Goal: Task Accomplishment & Management: Use online tool/utility

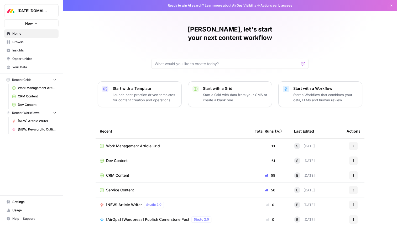
click at [134, 35] on div "Alex, let's start your next content workflow Start with a Template Launch best-…" at bounding box center [230, 125] width 334 height 250
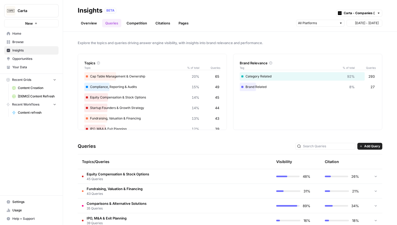
click at [93, 23] on link "Overview" at bounding box center [89, 23] width 22 height 8
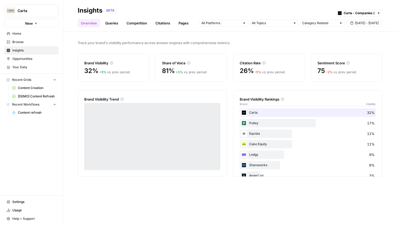
click at [114, 26] on link "Queries" at bounding box center [111, 23] width 19 height 8
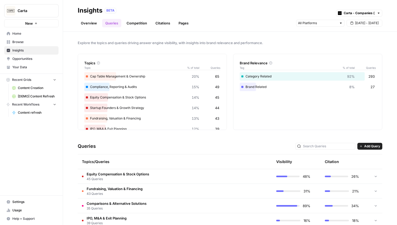
click at [132, 25] on link "Competition" at bounding box center [136, 23] width 27 height 8
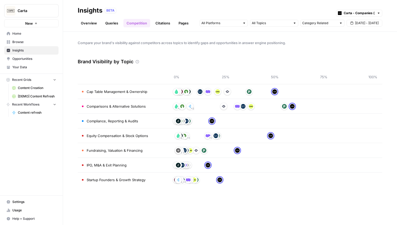
click at [167, 23] on link "Citations" at bounding box center [162, 23] width 21 height 8
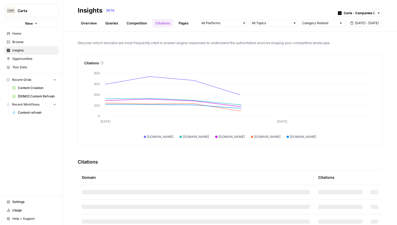
click at [185, 24] on link "Pages" at bounding box center [183, 23] width 16 height 8
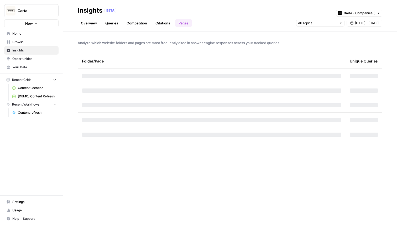
click at [92, 25] on link "Overview" at bounding box center [89, 23] width 22 height 8
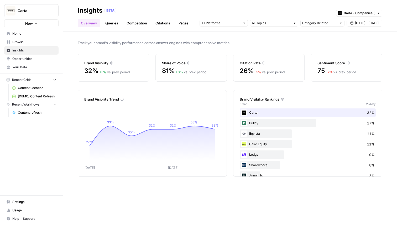
click at [113, 26] on link "Queries" at bounding box center [111, 23] width 19 height 8
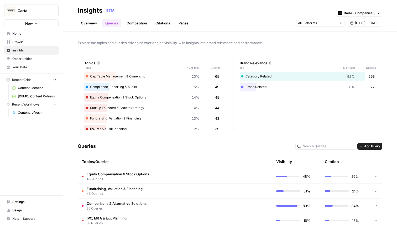
click at [347, 16] on div "Carta - Companies (cap table)" at bounding box center [359, 13] width 46 height 7
type input "Carta - Companies (cap table)"
click at [278, 15] on div "Overview Queries Competition Citations Pages [DATE] - [DATE]" at bounding box center [230, 21] width 304 height 13
click at [89, 25] on link "Overview" at bounding box center [89, 23] width 22 height 8
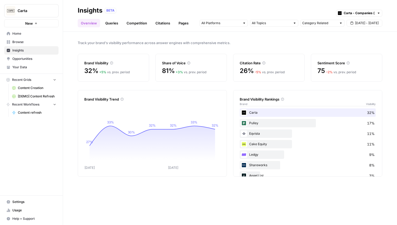
click at [116, 23] on link "Queries" at bounding box center [111, 23] width 19 height 8
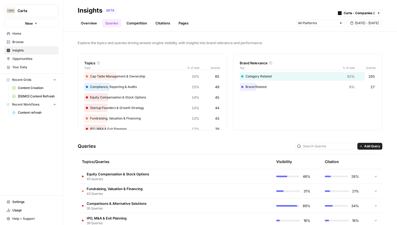
click at [141, 175] on span "Equity Compensation & Stock Options" at bounding box center [118, 173] width 62 height 5
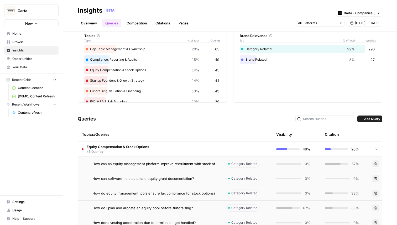
scroll to position [38, 0]
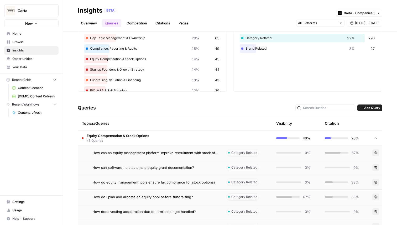
click at [194, 155] on td "How can an equity management platform improve recruitment with stock offers?" at bounding box center [150, 152] width 144 height 14
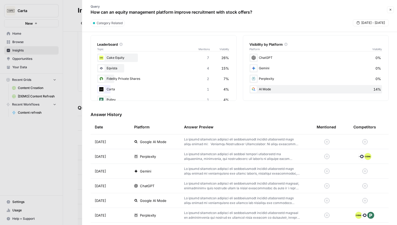
scroll to position [88, 0]
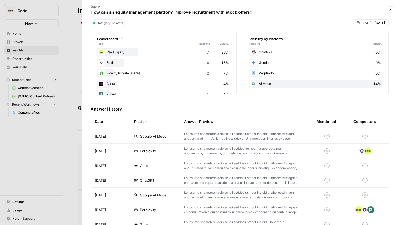
click at [225, 148] on p at bounding box center [242, 150] width 116 height 9
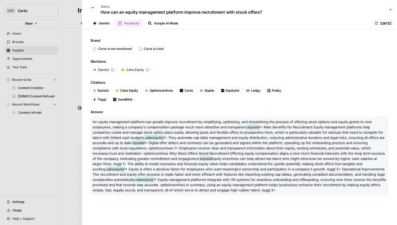
click at [92, 8] on icon "button" at bounding box center [93, 8] width 3 height 2
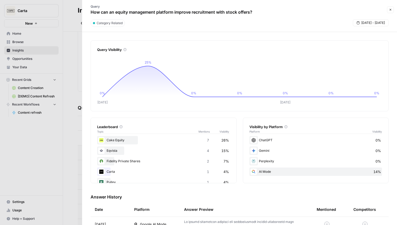
click at [391, 10] on icon "button" at bounding box center [389, 9] width 3 height 3
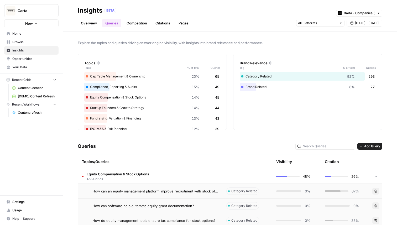
click at [140, 23] on link "Competition" at bounding box center [136, 23] width 27 height 8
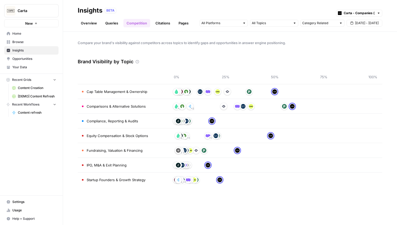
click at [166, 25] on link "Citations" at bounding box center [162, 23] width 21 height 8
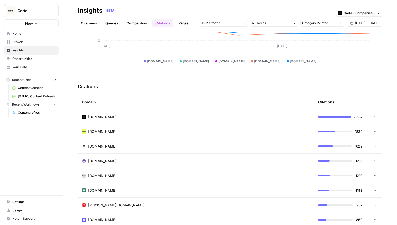
scroll to position [74, 0]
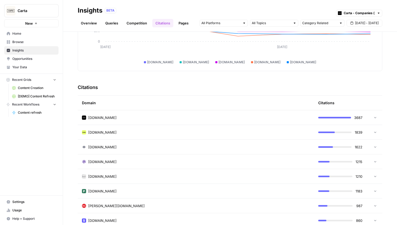
click at [136, 143] on td "[DOMAIN_NAME]" at bounding box center [196, 147] width 236 height 14
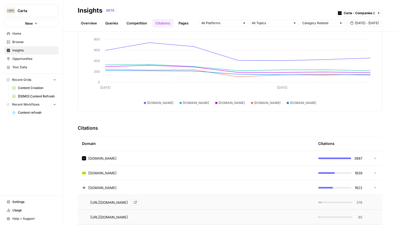
scroll to position [27, 0]
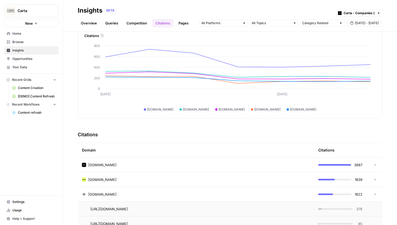
click at [182, 27] on link "Pages" at bounding box center [183, 23] width 16 height 8
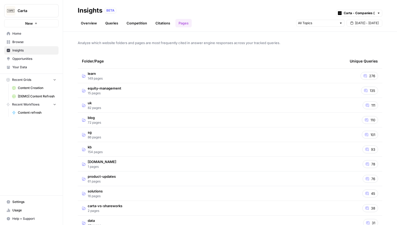
click at [128, 93] on td "equity-management 15 pages" at bounding box center [212, 90] width 268 height 14
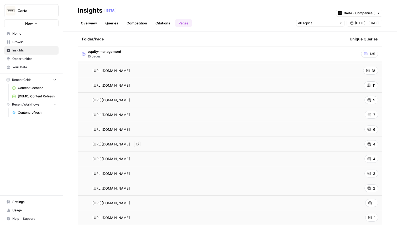
scroll to position [98, 0]
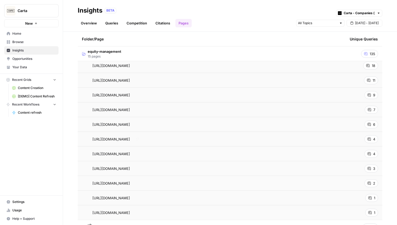
click at [217, 139] on div "[URL][DOMAIN_NAME] Go to page" at bounding box center [211, 139] width 259 height 6
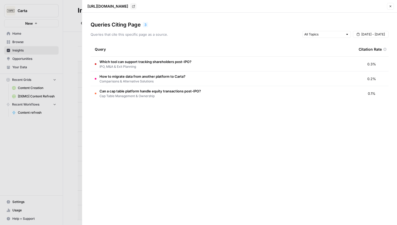
click at [390, 7] on icon "button" at bounding box center [389, 6] width 3 height 3
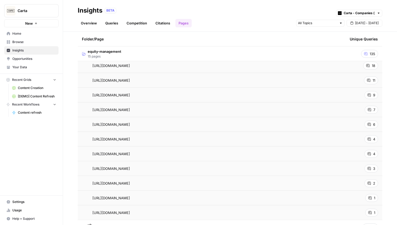
click at [35, 58] on span "Opportunities" at bounding box center [34, 58] width 44 height 5
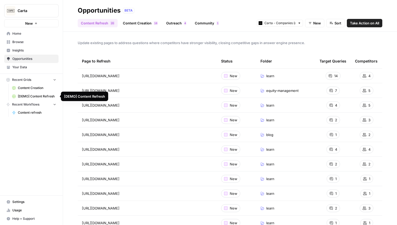
click at [31, 96] on span "[DEMO] Content Refresh" at bounding box center [37, 96] width 38 height 5
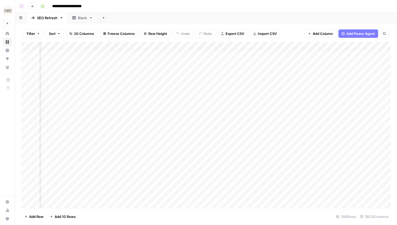
scroll to position [0, 561]
click at [283, 54] on div "Add Column" at bounding box center [205, 125] width 369 height 166
click at [289, 55] on div "Add Column" at bounding box center [205, 125] width 369 height 166
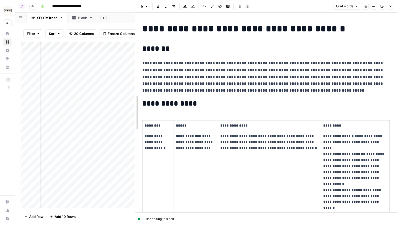
drag, startPoint x: 199, startPoint y: 67, endPoint x: 135, endPoint y: 69, distance: 63.5
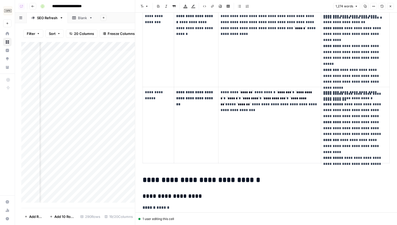
scroll to position [419, 0]
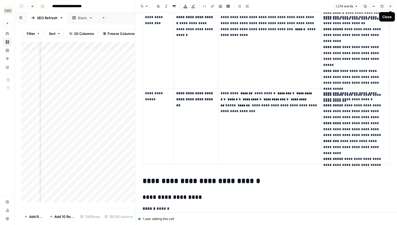
click at [390, 5] on icon "button" at bounding box center [389, 6] width 3 height 3
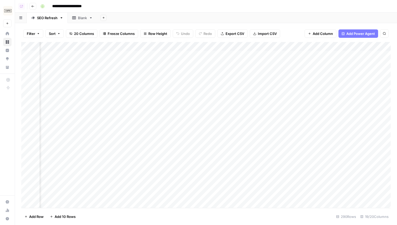
click at [347, 33] on span "Add Power Agent" at bounding box center [360, 33] width 29 height 5
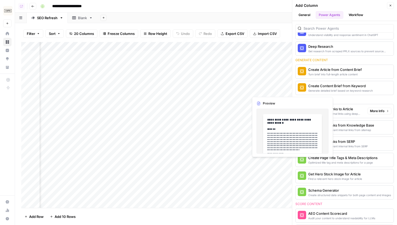
scroll to position [54, 0]
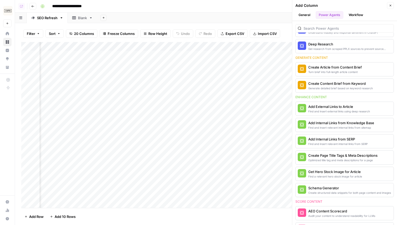
click at [390, 6] on icon "button" at bounding box center [389, 5] width 3 height 3
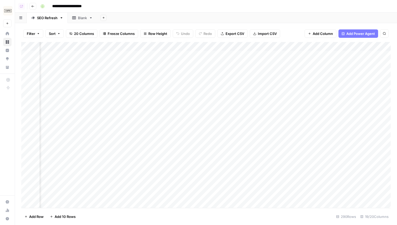
scroll to position [0, 597]
click at [299, 47] on div "Add Column" at bounding box center [205, 125] width 369 height 166
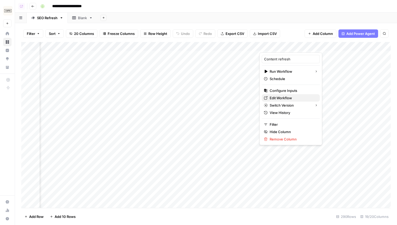
click at [285, 99] on span "Edit Workflow" at bounding box center [292, 97] width 46 height 5
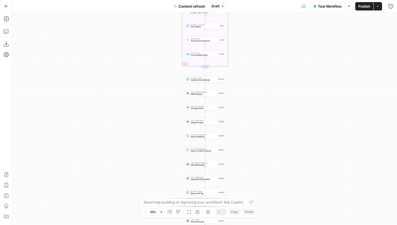
drag, startPoint x: 252, startPoint y: 49, endPoint x: 252, endPoint y: 100, distance: 50.9
click at [252, 100] on div "true false true false true false Workflow Set Inputs Inputs Power Agent Identif…" at bounding box center [205, 119] width 384 height 212
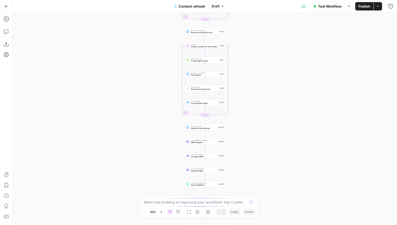
drag, startPoint x: 252, startPoint y: 100, endPoint x: 252, endPoint y: 164, distance: 64.0
click at [252, 164] on div "true false true false true false Workflow Set Inputs Inputs Power Agent Identif…" at bounding box center [205, 119] width 384 height 212
drag, startPoint x: 264, startPoint y: 66, endPoint x: 264, endPoint y: 135, distance: 69.8
click at [264, 135] on div "true false true false true false Workflow Set Inputs Inputs Power Agent Identif…" at bounding box center [205, 119] width 384 height 212
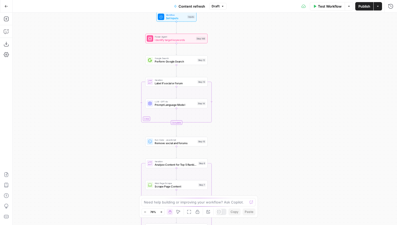
drag, startPoint x: 265, startPoint y: 95, endPoint x: 294, endPoint y: 148, distance: 60.4
click at [294, 148] on div "true false true false true false Workflow Set Inputs Inputs Power Agent Identif…" at bounding box center [205, 119] width 384 height 212
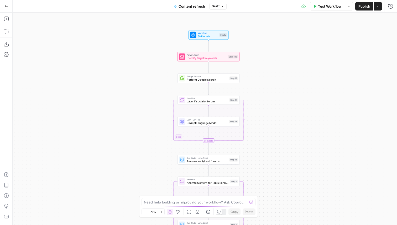
drag, startPoint x: 294, startPoint y: 148, endPoint x: 300, endPoint y: 126, distance: 23.0
click at [300, 126] on div "true false true false true false Workflow Set Inputs Inputs Power Agent Identif…" at bounding box center [205, 119] width 384 height 212
click at [5, 32] on icon "button" at bounding box center [6, 31] width 5 height 5
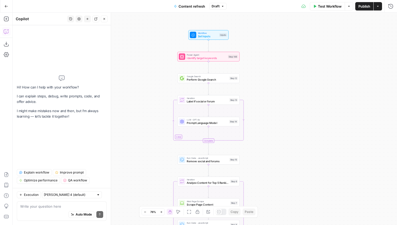
click at [36, 174] on span "Explain workflow" at bounding box center [36, 172] width 25 height 5
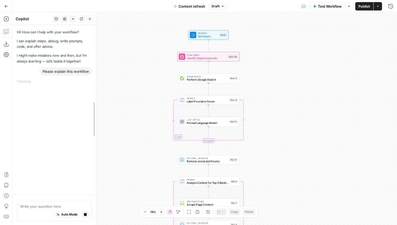
drag, startPoint x: 111, startPoint y: 33, endPoint x: 64, endPoint y: 37, distance: 47.1
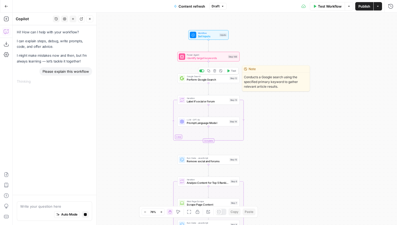
click at [201, 81] on span "Perform Google Search" at bounding box center [207, 80] width 41 height 4
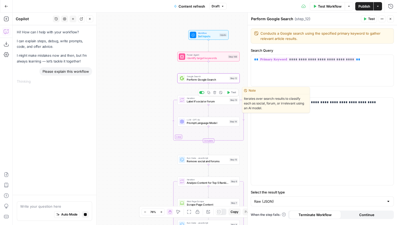
click at [197, 101] on span "Label if social or forum" at bounding box center [207, 101] width 41 height 4
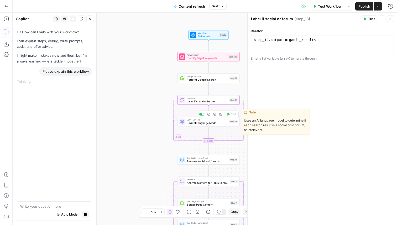
click at [197, 124] on span "Prompt Language Model" at bounding box center [207, 123] width 41 height 4
type textarea "Prompt Language Model"
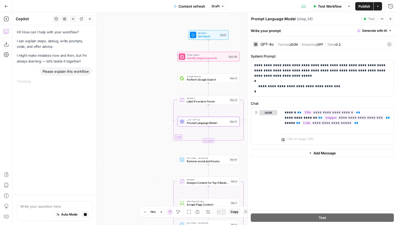
click at [305, 44] on span "Streaming" at bounding box center [308, 44] width 15 height 4
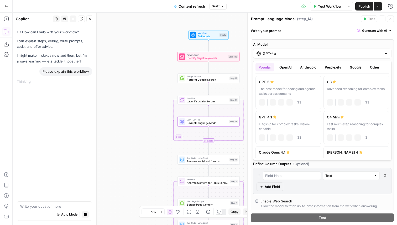
click at [301, 53] on input "GPT-4o" at bounding box center [322, 53] width 119 height 5
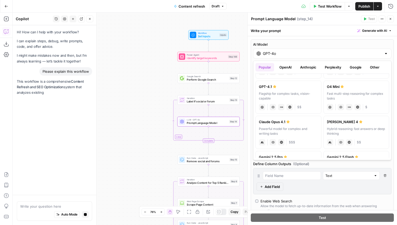
scroll to position [94, 0]
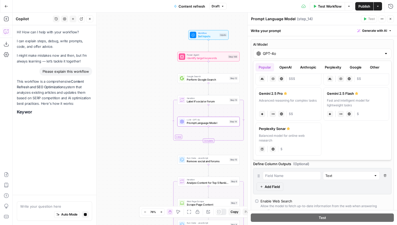
click at [391, 19] on icon "button" at bounding box center [390, 19] width 2 height 2
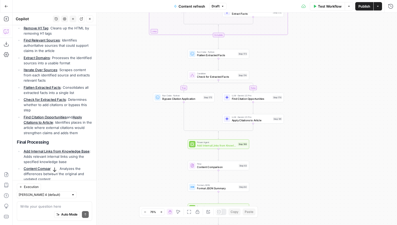
scroll to position [460, 0]
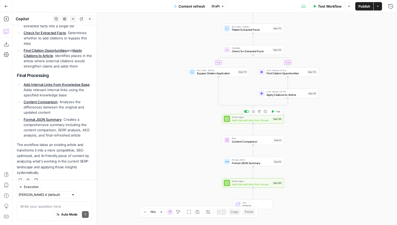
click at [244, 121] on span "Add Internal Links from Knowledge Base" at bounding box center [251, 120] width 39 height 4
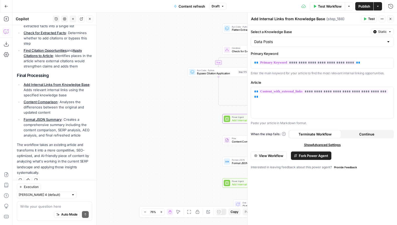
click at [278, 155] on span "View Workflow" at bounding box center [271, 155] width 24 height 5
